Goal: Task Accomplishment & Management: Complete application form

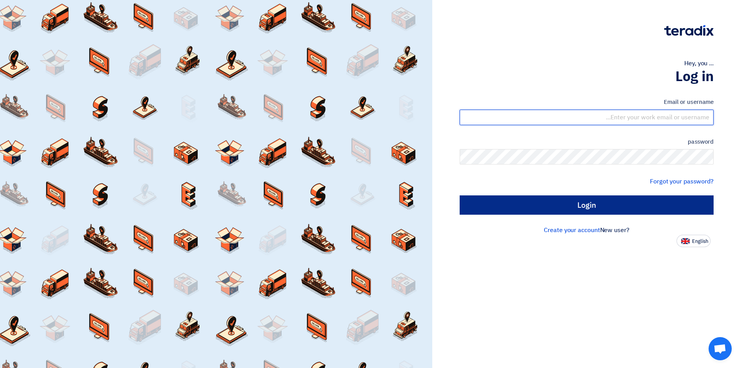
type input "[EMAIL_ADDRESS][DOMAIN_NAME]"
click at [532, 207] on input "Login" at bounding box center [586, 204] width 254 height 19
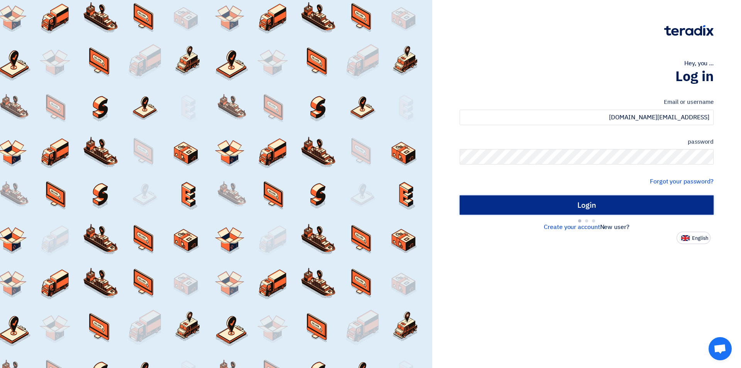
type input "Sign in"
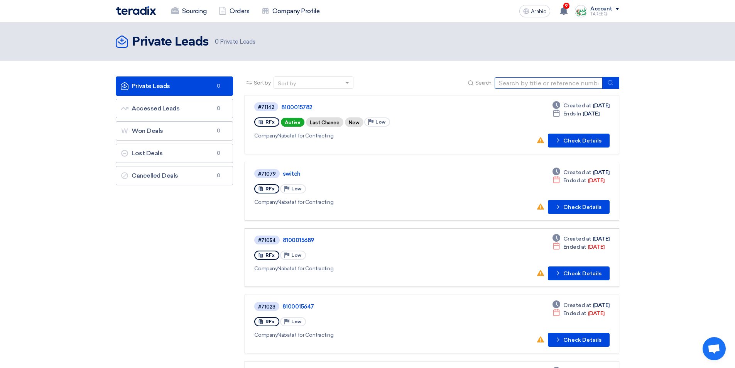
click at [515, 84] on input at bounding box center [549, 83] width 108 height 12
type input "15775"
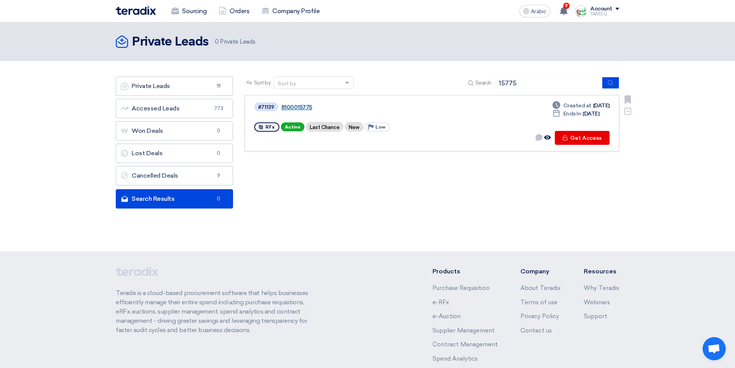
click at [289, 105] on font "8100015775" at bounding box center [296, 107] width 31 height 7
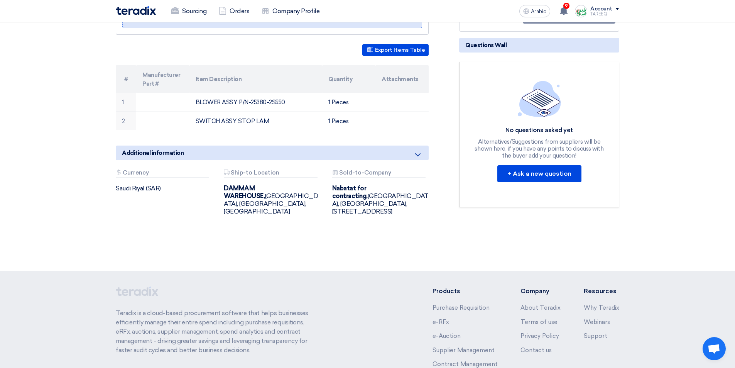
scroll to position [154, 0]
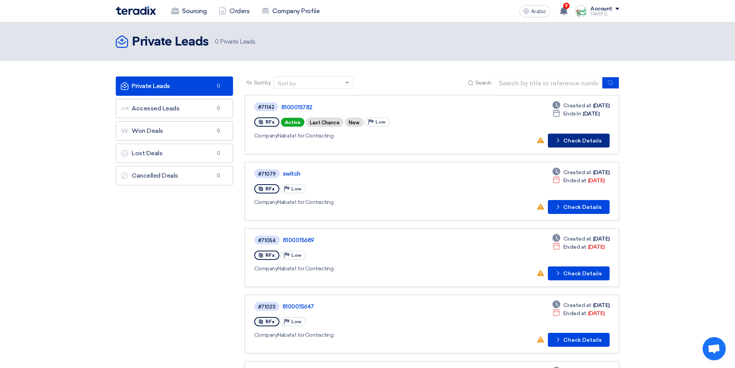
click at [596, 139] on font "Check Details" at bounding box center [582, 140] width 38 height 7
click at [522, 83] on input at bounding box center [549, 83] width 108 height 12
type input "15775"
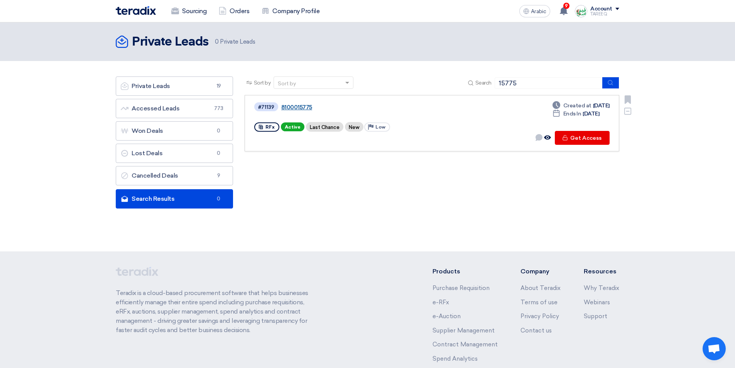
click at [304, 108] on font "8100015775" at bounding box center [296, 107] width 31 height 7
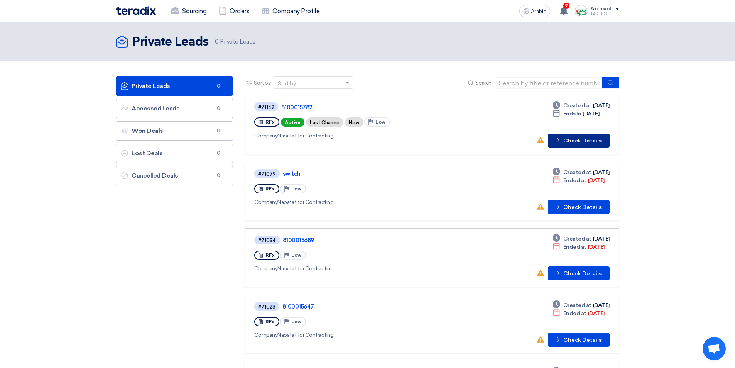
click at [583, 141] on font "Check Details" at bounding box center [582, 140] width 38 height 7
click at [508, 83] on input at bounding box center [549, 83] width 108 height 12
type input "15775"
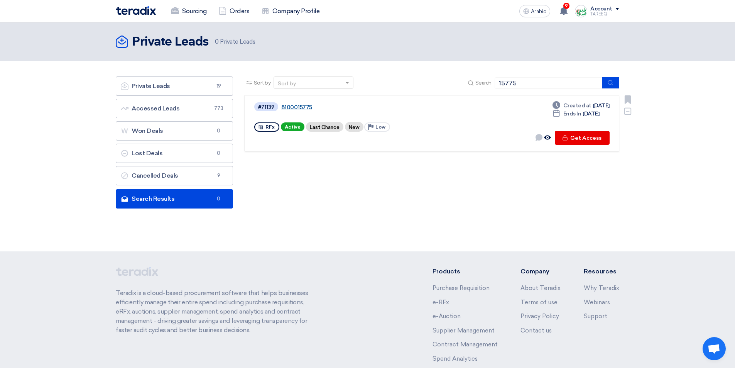
click at [304, 108] on font "8100015775" at bounding box center [296, 107] width 31 height 7
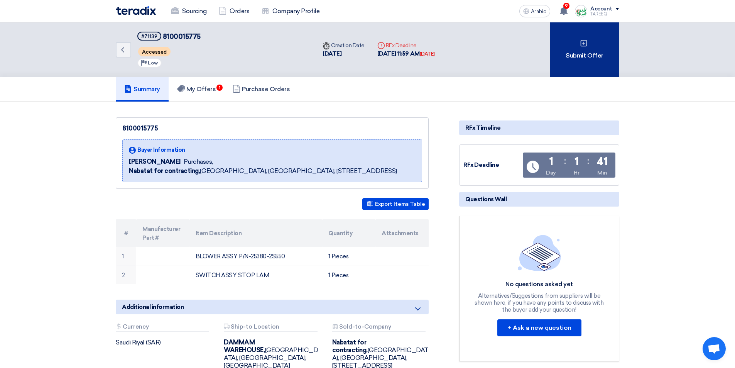
click at [589, 44] on div "Submit Offer" at bounding box center [584, 49] width 69 height 54
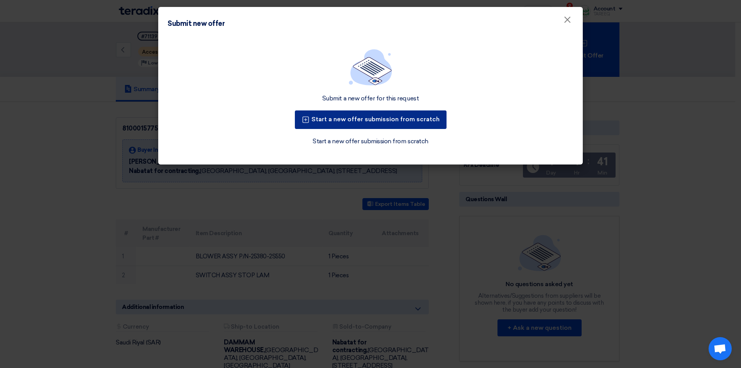
click at [355, 122] on font "Start a new offer submission from scratch" at bounding box center [375, 118] width 128 height 7
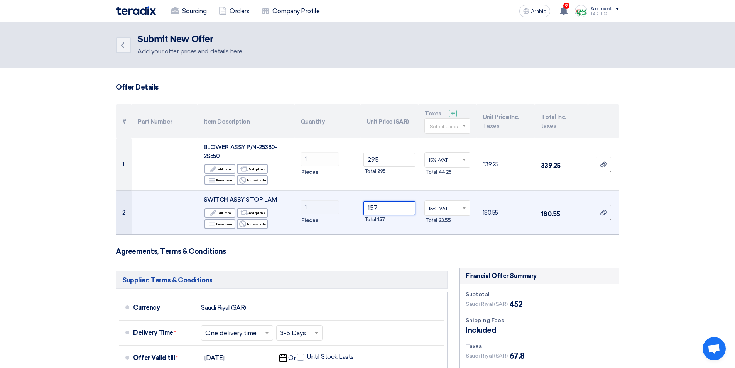
drag, startPoint x: 387, startPoint y: 209, endPoint x: 291, endPoint y: 224, distance: 97.1
click at [296, 223] on tr "2 SWITCH ASSY STOP [PERSON_NAME] Edit Edit item Alternative Add options Breakdo…" at bounding box center [367, 213] width 503 height 44
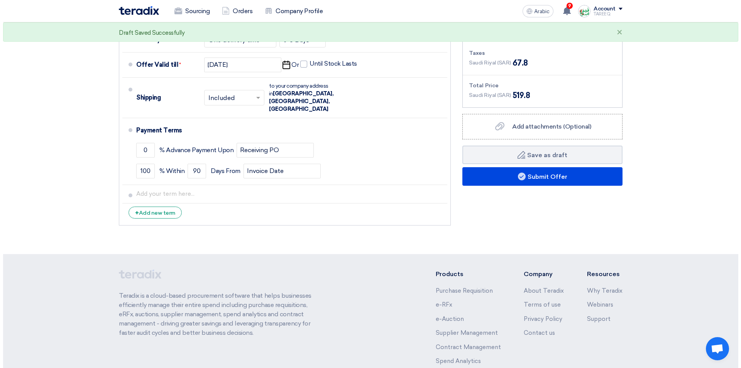
scroll to position [309, 0]
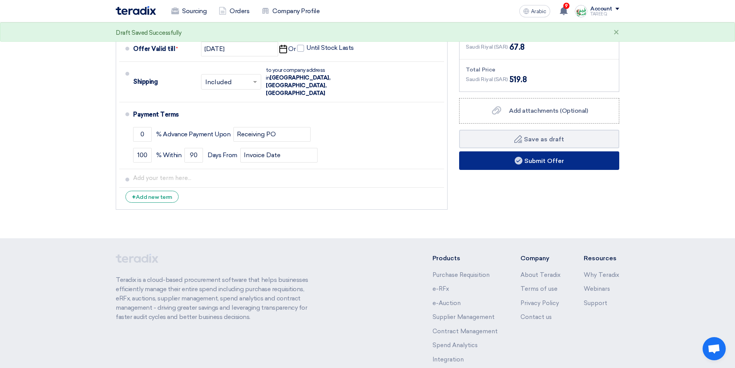
type input "297"
click at [472, 164] on button "Submit Offer" at bounding box center [539, 160] width 160 height 19
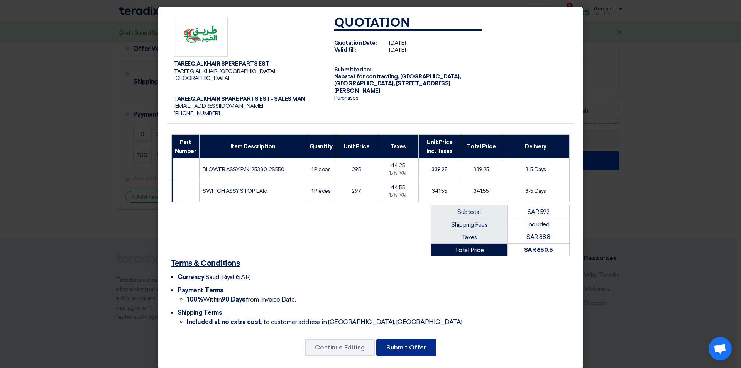
click at [395, 339] on button "Submit Offer" at bounding box center [406, 347] width 60 height 17
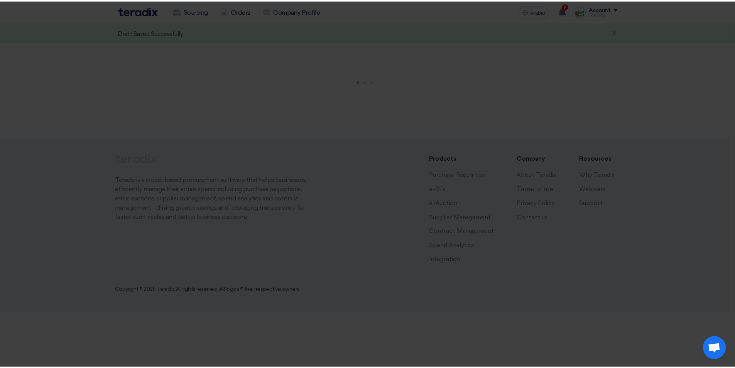
scroll to position [0, 0]
